Goal: Task Accomplishment & Management: Use online tool/utility

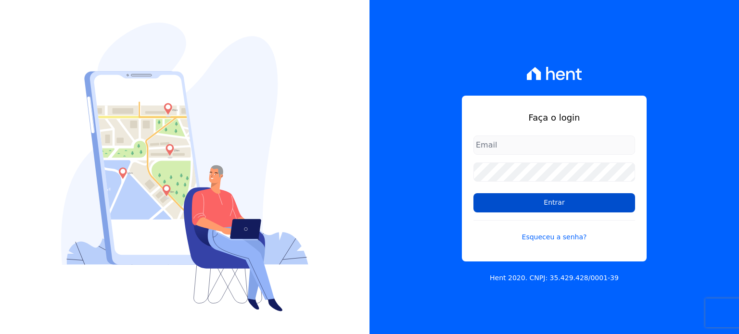
type input "rafaeloliveira@construtoravitale.com.br"
click at [580, 204] on input "Entrar" at bounding box center [554, 202] width 162 height 19
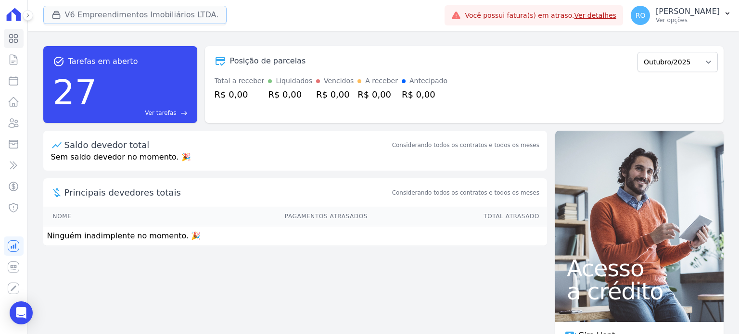
click at [97, 16] on button "V6 Empreendimentos Imobiliários LTDA." at bounding box center [135, 15] width 184 height 18
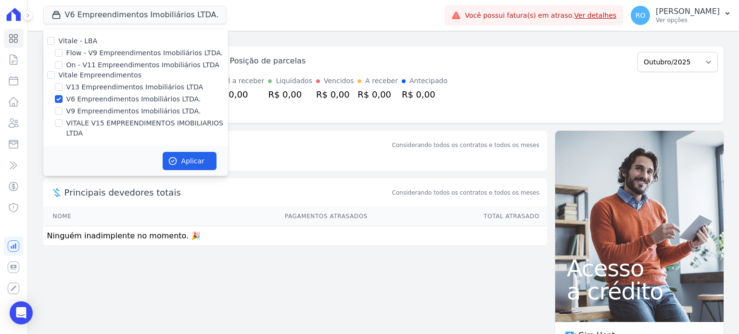
click at [98, 87] on label "V13 Empreendimentos Imobiliários LTDA" at bounding box center [134, 87] width 137 height 10
click at [63, 87] on input "V13 Empreendimentos Imobiliários LTDA" at bounding box center [59, 87] width 8 height 8
checkbox input "true"
click at [92, 101] on label "V6 Empreendimentos Imobiliários LTDA." at bounding box center [133, 99] width 135 height 10
click at [63, 101] on input "V6 Empreendimentos Imobiliários LTDA." at bounding box center [59, 99] width 8 height 8
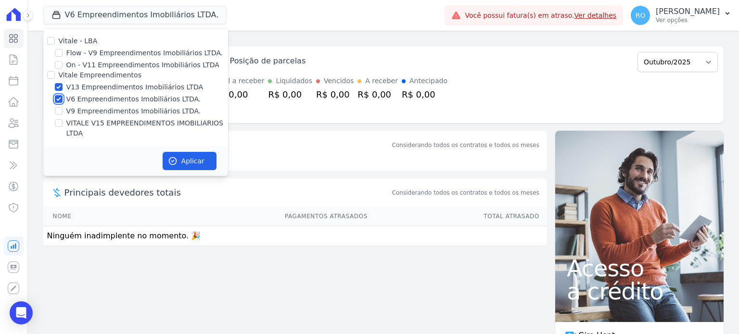
checkbox input "false"
drag, startPoint x: 102, startPoint y: 123, endPoint x: 173, endPoint y: 136, distance: 72.4
click at [103, 123] on label "VITALE V15 EMPREENDIMENTOS IMOBILIARIOS LTDA" at bounding box center [147, 128] width 162 height 20
click at [110, 125] on label "VITALE V15 EMPREENDIMENTOS IMOBILIARIOS LTDA" at bounding box center [147, 128] width 162 height 20
click at [63, 125] on input "VITALE V15 EMPREENDIMENTOS IMOBILIARIOS LTDA" at bounding box center [59, 123] width 8 height 8
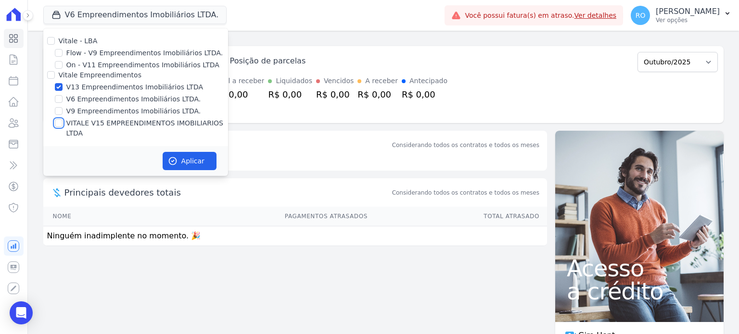
checkbox input "true"
click at [168, 156] on icon "button" at bounding box center [173, 161] width 10 height 10
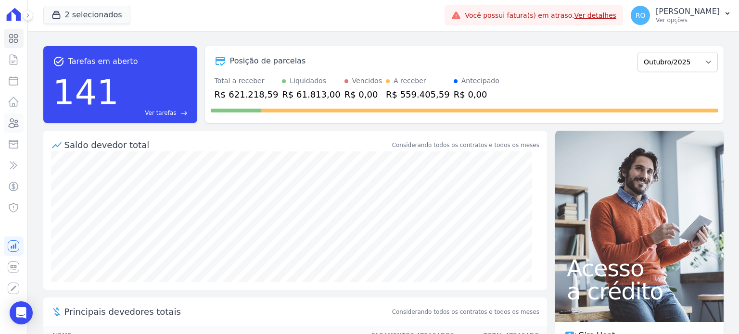
click at [13, 122] on icon at bounding box center [14, 123] width 12 height 12
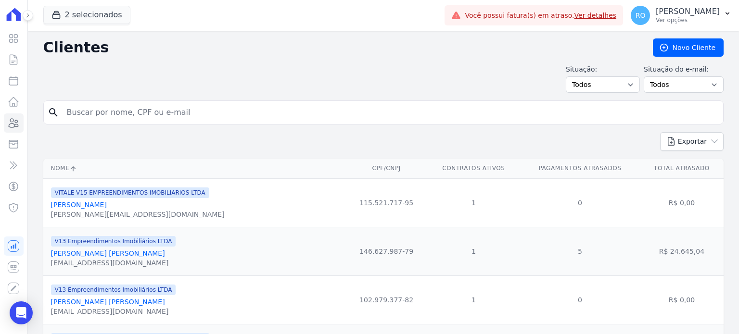
click at [87, 101] on div "search" at bounding box center [383, 113] width 680 height 24
click at [88, 109] on input "search" at bounding box center [390, 112] width 658 height 19
type input "juliana"
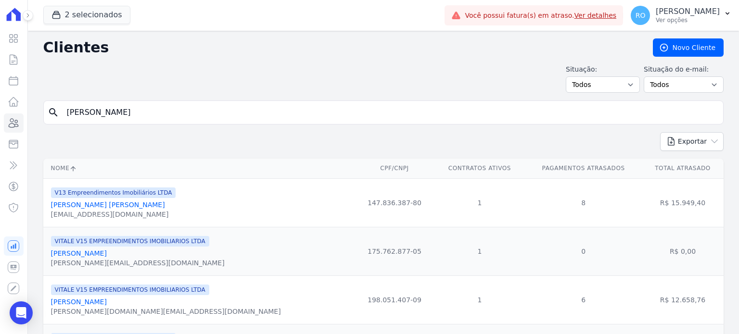
scroll to position [117, 0]
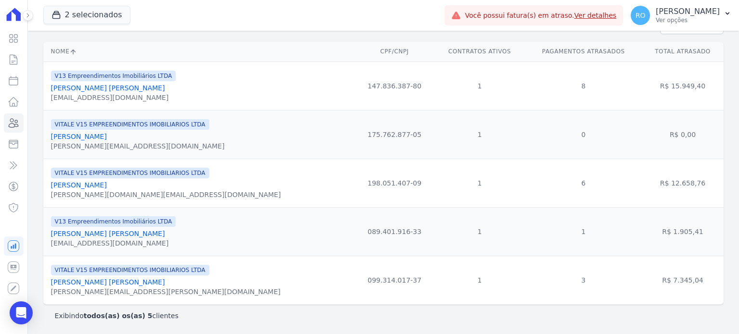
click at [97, 284] on link "Juliana Limas Alves De Paiva" at bounding box center [108, 282] width 114 height 8
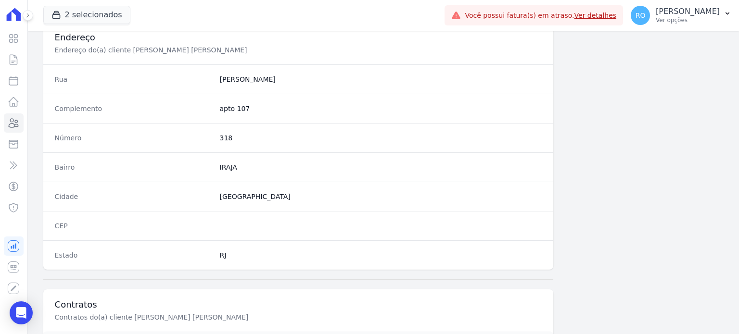
scroll to position [562, 0]
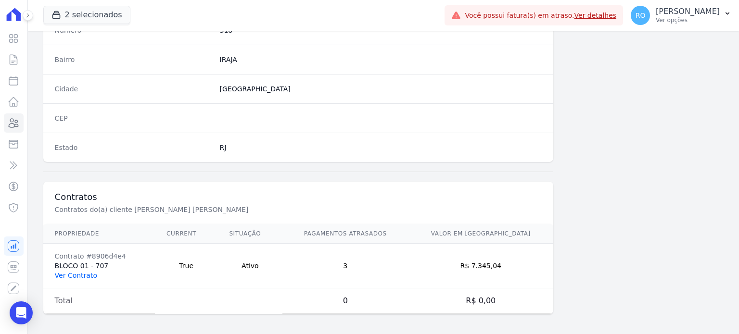
click at [86, 272] on link "Ver Contrato" at bounding box center [76, 276] width 42 height 8
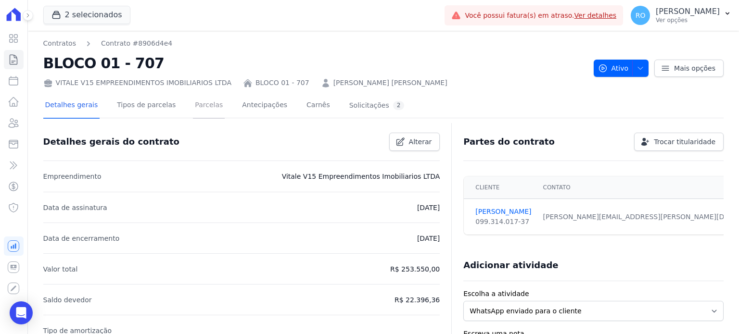
click at [201, 102] on link "Parcelas" at bounding box center [209, 105] width 32 height 25
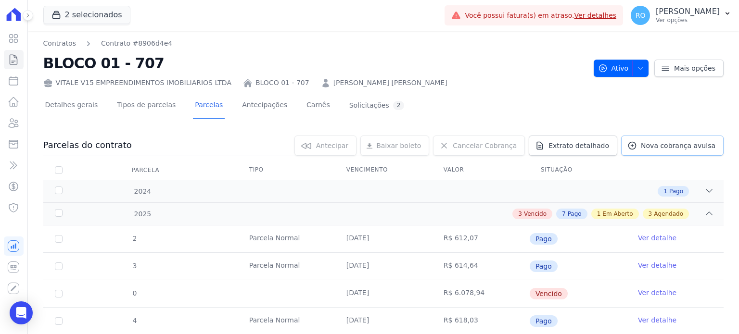
click at [658, 145] on span "Nova cobrança avulsa" at bounding box center [678, 146] width 75 height 10
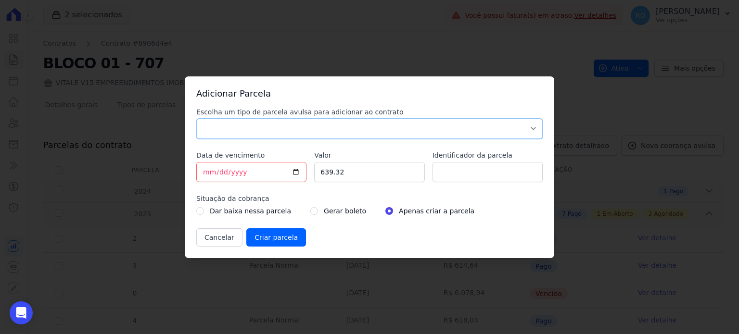
click at [227, 131] on select "Parcela Normal Sinal Caução Intercalada Chaves Pré Chaves Pós Chaves Taxas Quit…" at bounding box center [369, 129] width 346 height 20
select select "others"
click at [196, 119] on select "Parcela Normal Sinal Caução Intercalada Chaves Pré Chaves Pós Chaves Taxas Quit…" at bounding box center [369, 129] width 346 height 20
click at [290, 170] on input "[DATE]" at bounding box center [251, 172] width 110 height 20
click at [298, 175] on input "[DATE]" at bounding box center [251, 172] width 110 height 20
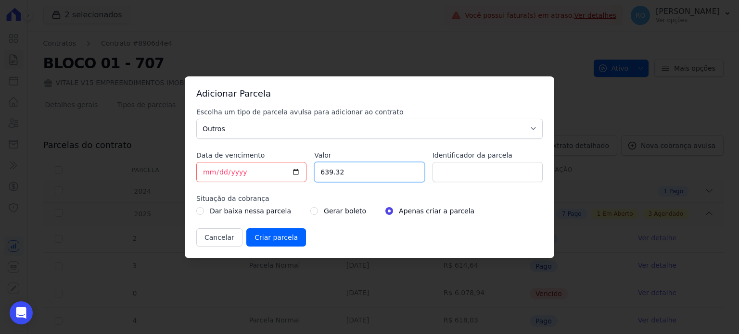
drag, startPoint x: 357, startPoint y: 176, endPoint x: 294, endPoint y: 165, distance: 64.0
click at [294, 165] on div "Escolha um tipo de parcela avulsa para adicionar ao contrato Parcela Normal Sin…" at bounding box center [369, 176] width 346 height 139
type input "662.13"
click at [469, 177] on input "Identificador da parcela" at bounding box center [487, 172] width 110 height 20
type input "BOL AVULSO 273570"
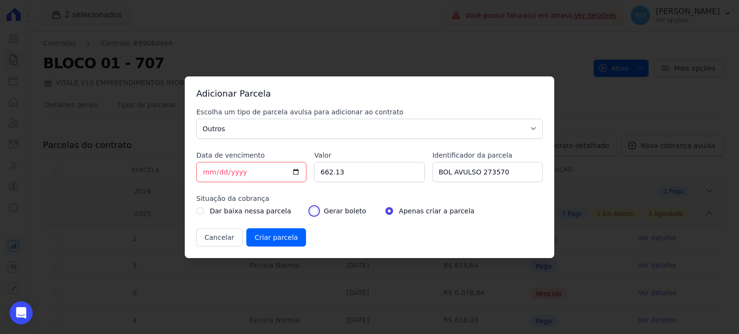
click at [310, 212] on input "radio" at bounding box center [314, 211] width 8 height 8
radio input "true"
click at [267, 238] on input "Criar parcela" at bounding box center [276, 237] width 60 height 18
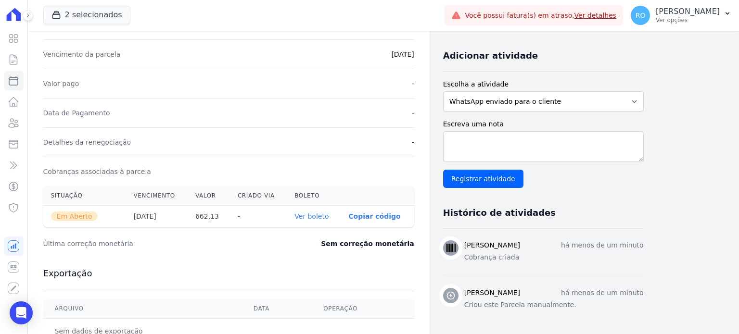
scroll to position [192, 0]
click at [309, 215] on link "Ver boleto" at bounding box center [311, 216] width 34 height 8
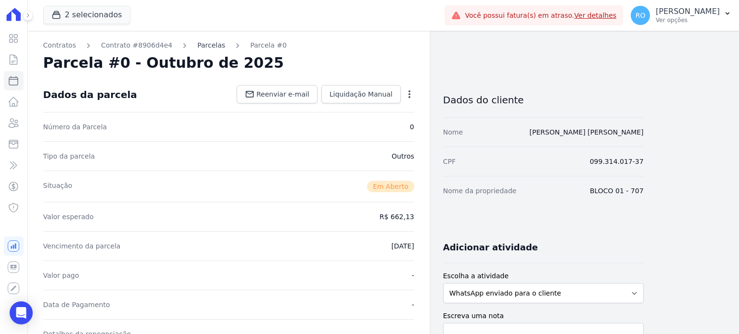
click at [210, 48] on link "Parcelas" at bounding box center [211, 45] width 28 height 10
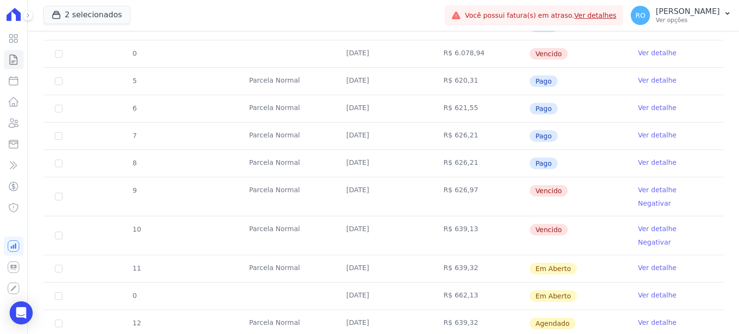
scroll to position [289, 0]
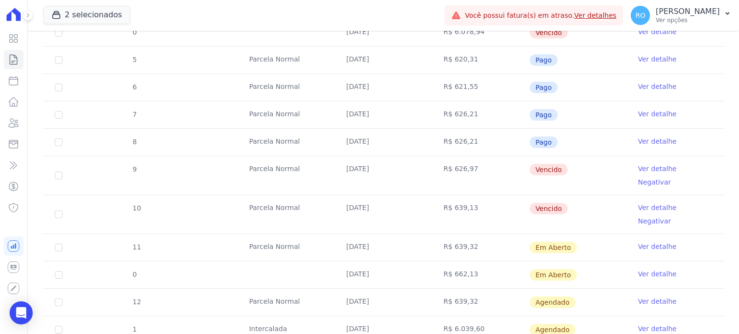
click at [642, 203] on link "Ver detalhe" at bounding box center [657, 208] width 38 height 10
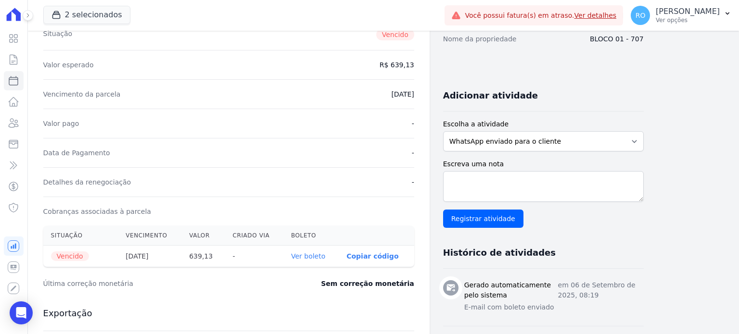
scroll to position [192, 0]
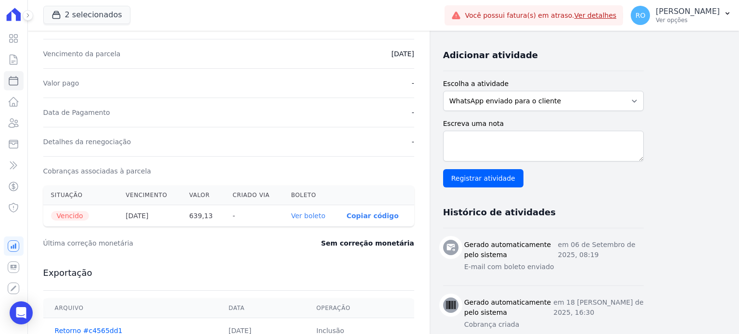
click at [310, 214] on link "Ver boleto" at bounding box center [308, 216] width 34 height 8
click at [17, 81] on icon at bounding box center [14, 81] width 12 height 12
select select
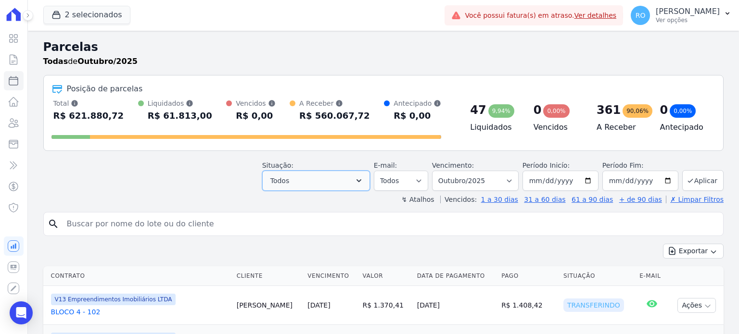
click at [364, 180] on icon "button" at bounding box center [359, 181] width 10 height 10
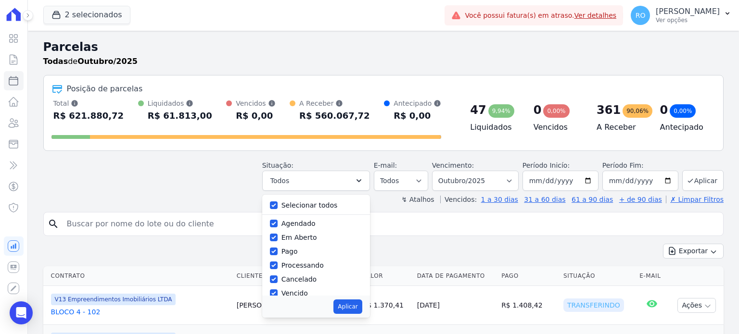
click at [319, 206] on label "Selecionar todos" at bounding box center [309, 205] width 56 height 8
click at [277, 206] on input "Selecionar todos" at bounding box center [274, 205] width 8 height 8
checkbox input "false"
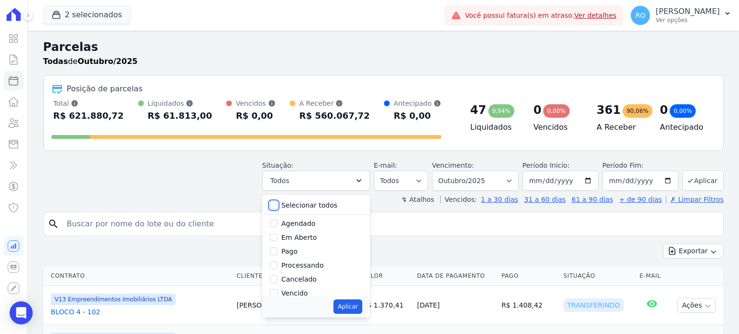
checkbox input "false"
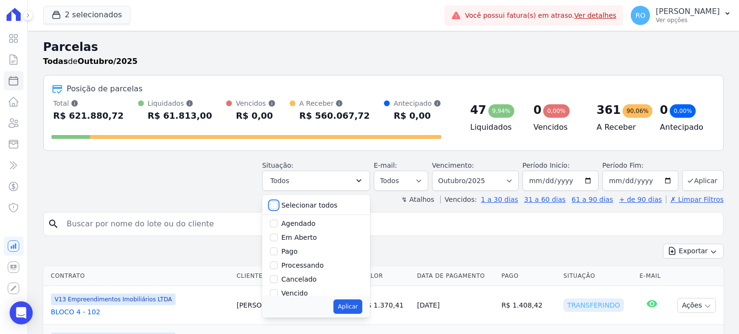
checkbox input "false"
click at [298, 255] on label "Pago" at bounding box center [289, 252] width 16 height 8
click at [277, 255] on input "Pago" at bounding box center [274, 252] width 8 height 8
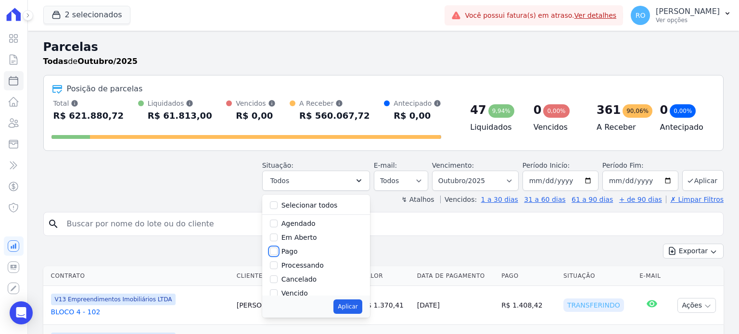
checkbox input "true"
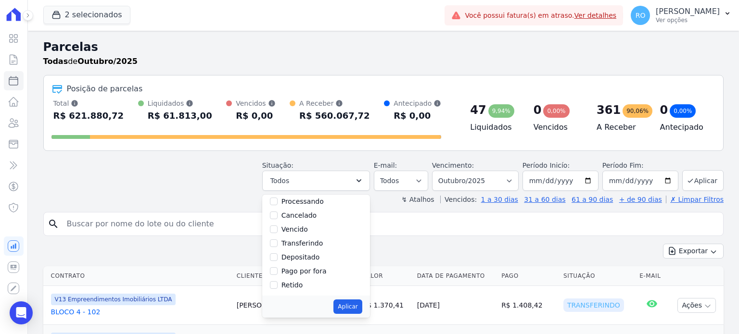
click at [294, 245] on label "Transferindo" at bounding box center [302, 243] width 42 height 8
click at [277, 245] on input "Transferindo" at bounding box center [274, 243] width 8 height 8
checkbox input "true"
click at [298, 254] on label "Depositado" at bounding box center [300, 257] width 38 height 8
click at [277, 254] on input "Depositado" at bounding box center [274, 257] width 8 height 8
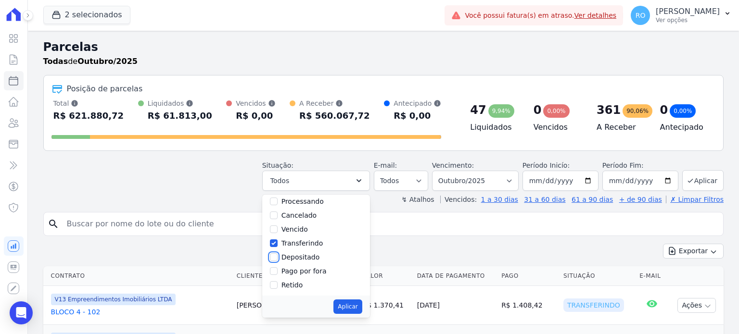
checkbox input "true"
click at [362, 305] on button "Aplicar" at bounding box center [347, 307] width 28 height 14
select select "paid"
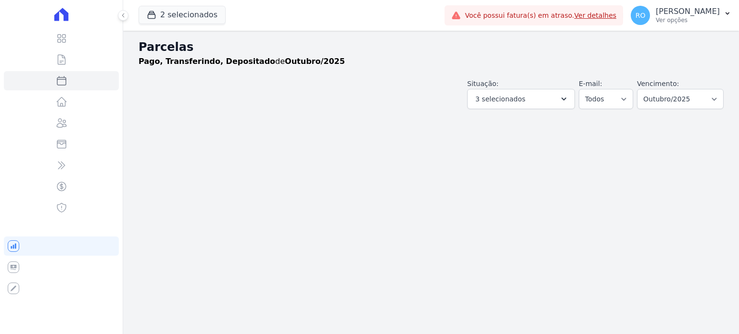
select select
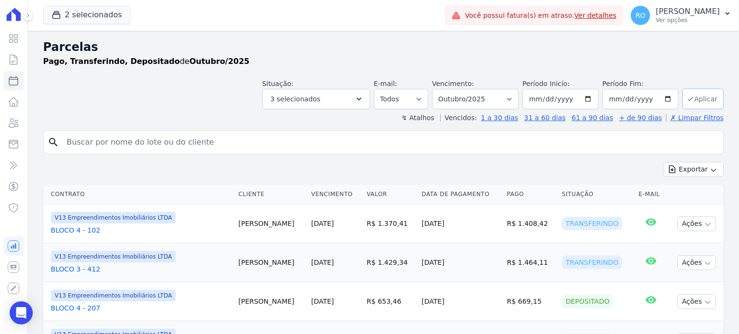
click at [689, 99] on button "Aplicar" at bounding box center [702, 98] width 41 height 21
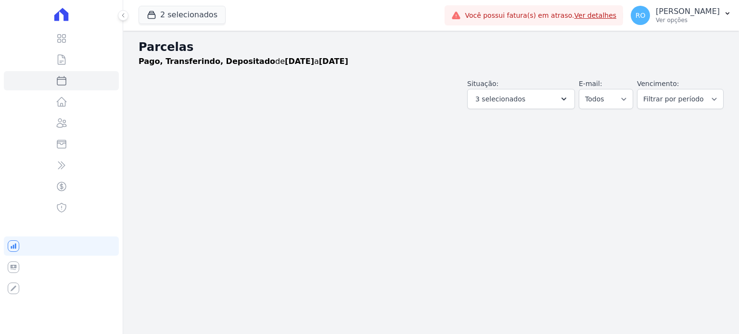
select select
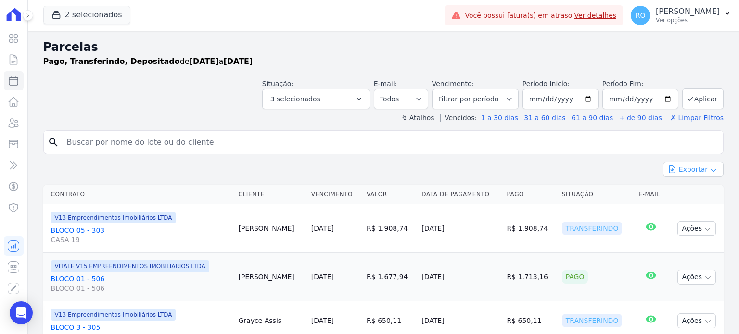
click at [687, 169] on button "Exportar" at bounding box center [693, 169] width 61 height 15
click at [687, 213] on link "Exportar CSV" at bounding box center [693, 210] width 53 height 12
click at [689, 23] on p "Ver opções" at bounding box center [687, 20] width 64 height 8
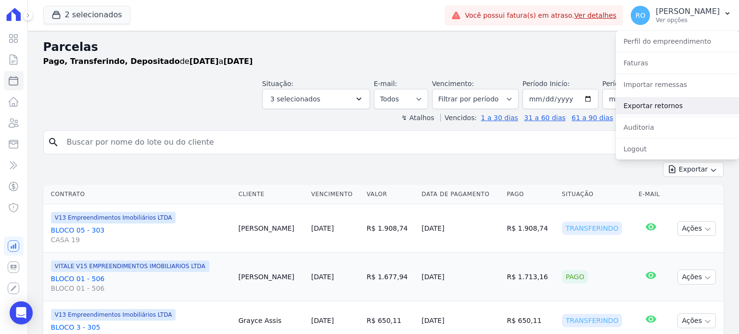
click at [655, 104] on link "Exportar retornos" at bounding box center [677, 105] width 123 height 17
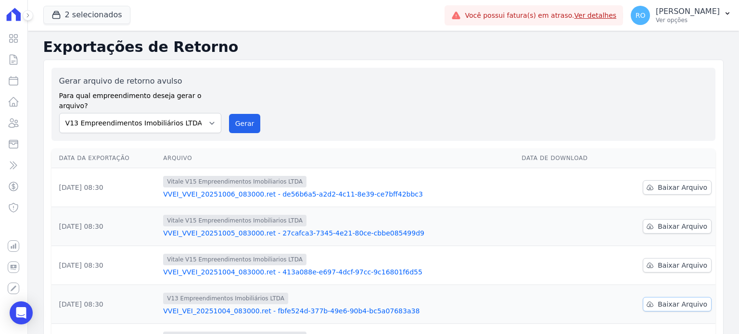
click at [662, 300] on span "Baixar Arquivo" at bounding box center [682, 305] width 50 height 10
click at [659, 261] on span "Baixar Arquivo" at bounding box center [682, 266] width 50 height 10
click at [662, 222] on span "Baixar Arquivo" at bounding box center [682, 227] width 50 height 10
click at [661, 183] on span "Baixar Arquivo" at bounding box center [682, 188] width 50 height 10
click at [244, 114] on button "Gerar" at bounding box center [245, 123] width 32 height 19
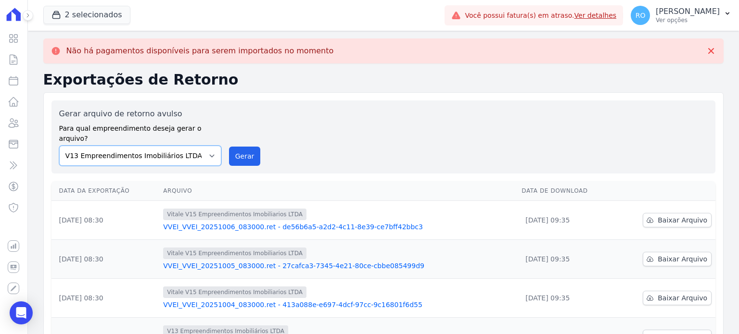
click at [198, 146] on select "Flow - V9 Empreendimentos Imobiliários LTDA. On - V11 Empreendimentos Imobiliár…" at bounding box center [140, 156] width 162 height 20
select select "43a01992-2921-4595-aa0d-28e05d992a61"
click at [59, 146] on select "Flow - V9 Empreendimentos Imobiliários LTDA. On - V11 Empreendimentos Imobiliár…" at bounding box center [140, 156] width 162 height 20
click at [245, 150] on button "Gerar" at bounding box center [245, 156] width 32 height 19
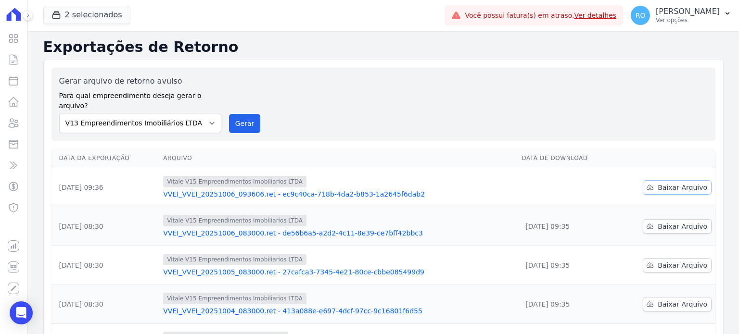
click at [660, 183] on span "Baixar Arquivo" at bounding box center [682, 188] width 50 height 10
click at [4, 123] on link "Clientes" at bounding box center [14, 122] width 20 height 19
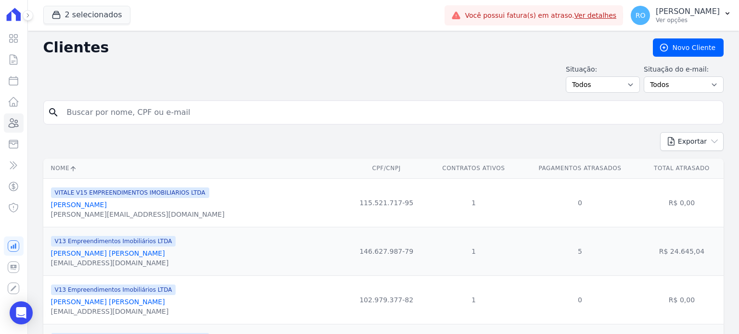
click at [88, 113] on input "search" at bounding box center [390, 112] width 658 height 19
type input "[PERSON_NAME]"
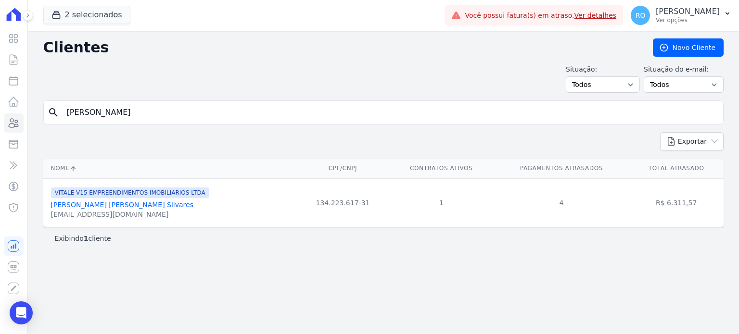
click at [101, 202] on link "[PERSON_NAME] [PERSON_NAME] Silvares" at bounding box center [122, 205] width 142 height 8
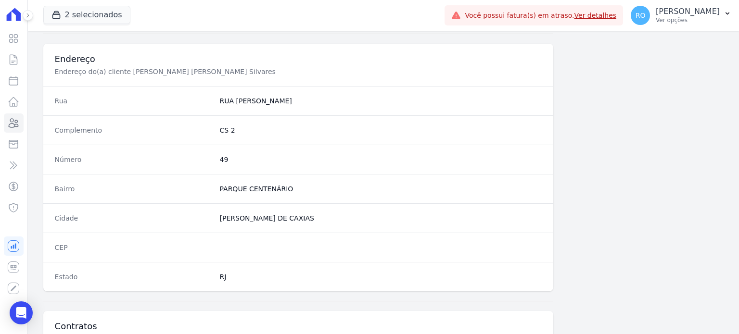
scroll to position [562, 0]
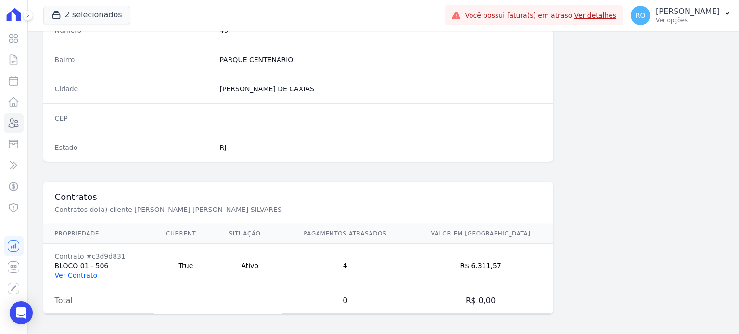
click at [71, 272] on link "Ver Contrato" at bounding box center [76, 276] width 42 height 8
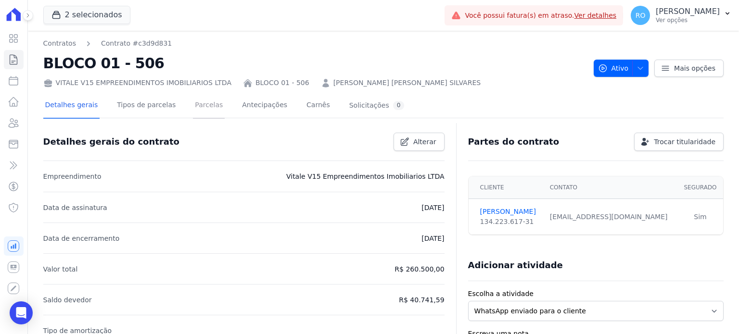
click at [193, 108] on link "Parcelas" at bounding box center [209, 105] width 32 height 25
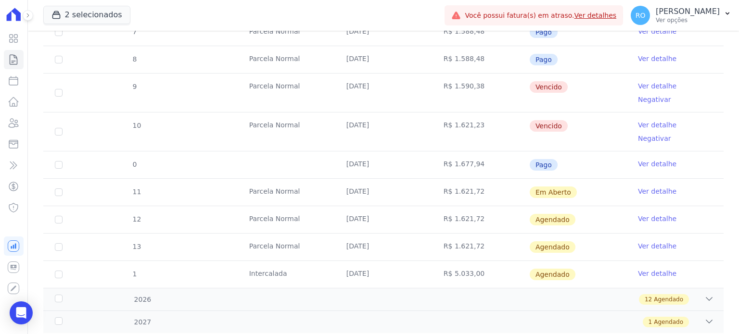
scroll to position [373, 0]
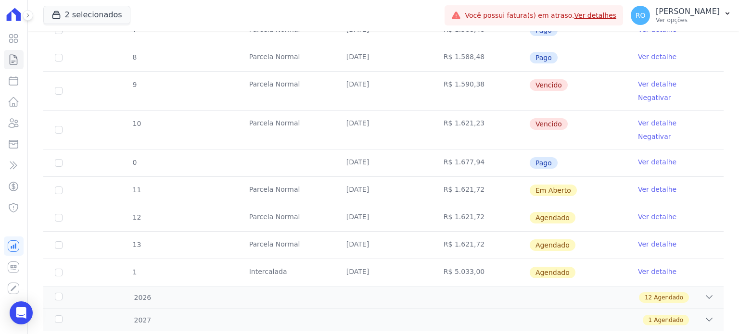
click at [638, 157] on link "Ver detalhe" at bounding box center [657, 162] width 38 height 10
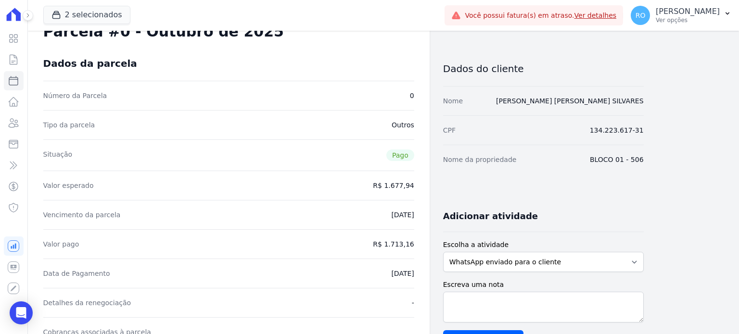
scroll to position [48, 0]
